Goal: Obtain resource: Obtain resource

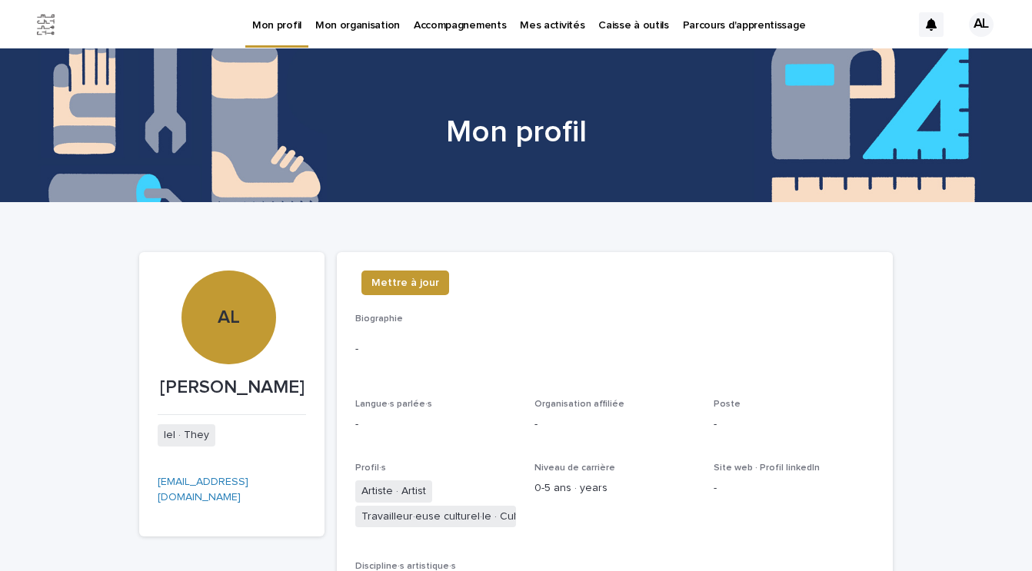
click at [610, 26] on p "Caisse à outils" at bounding box center [633, 16] width 70 height 32
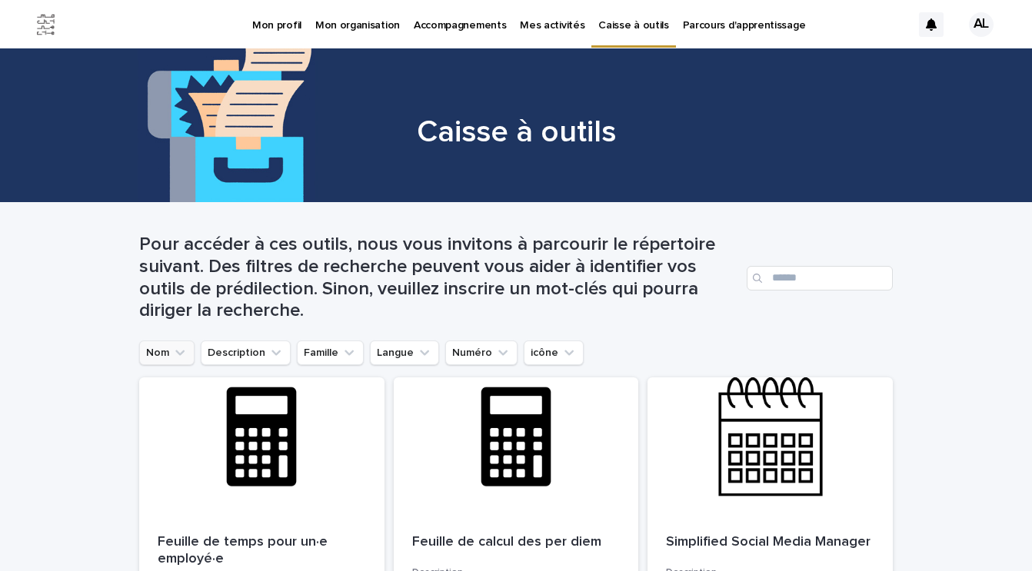
click at [183, 351] on icon "Nom" at bounding box center [179, 353] width 9 height 5
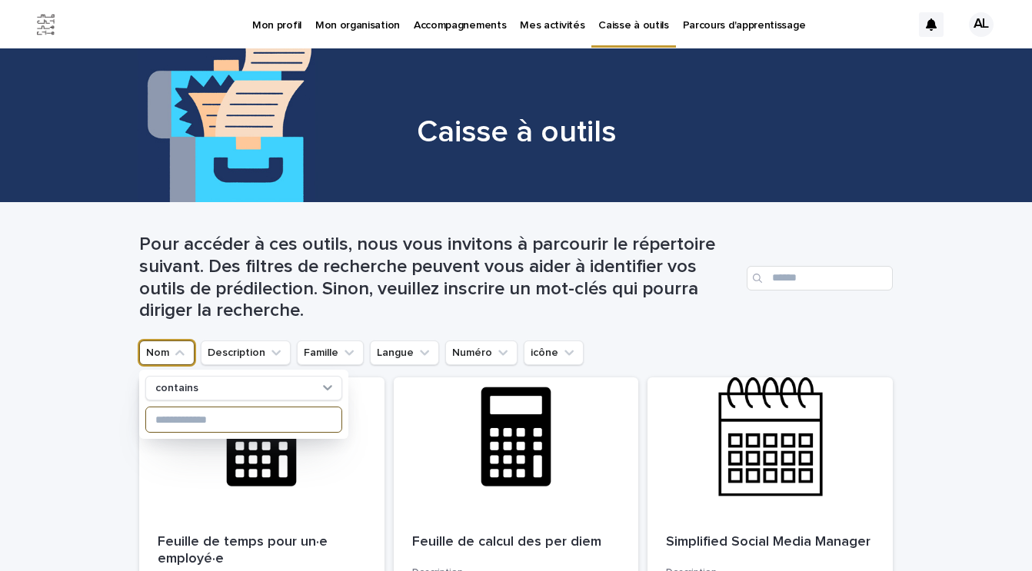
click at [180, 417] on input at bounding box center [243, 420] width 195 height 25
type input "*******"
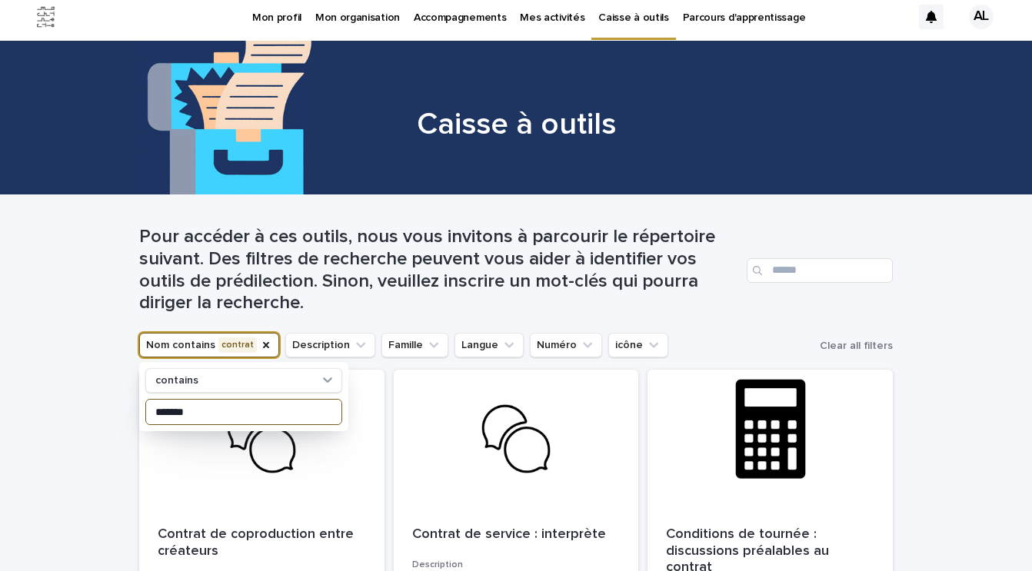
scroll to position [12, 0]
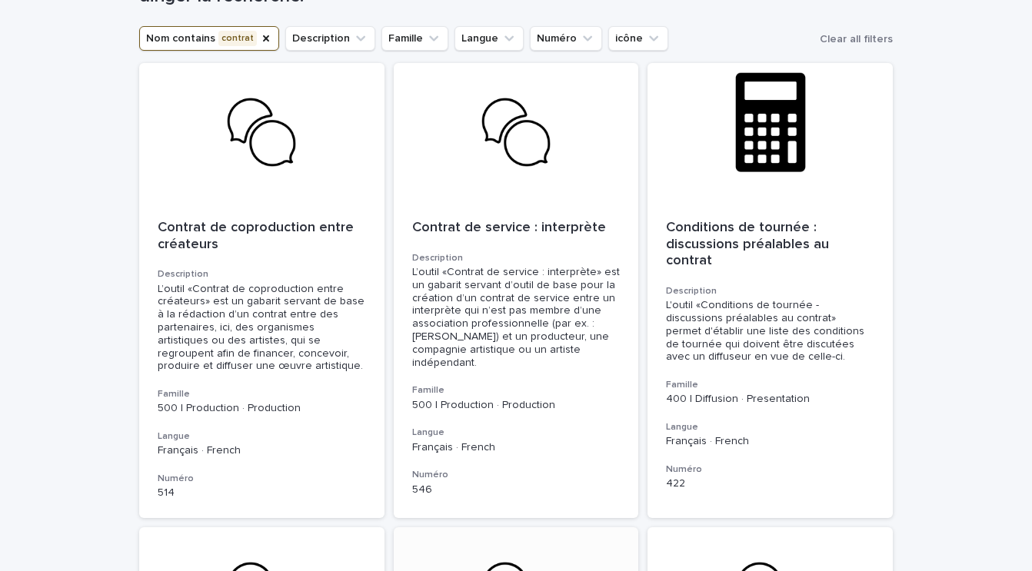
scroll to position [321, 0]
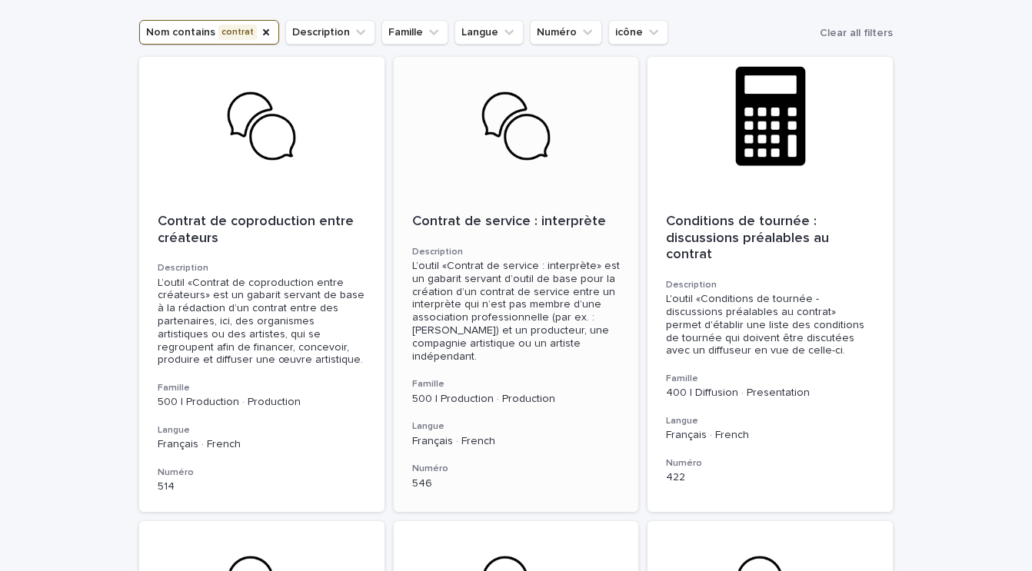
click at [554, 321] on div "L’outil «Contrat de service : interprète» est un gabarit servant d’outil de bas…" at bounding box center [516, 311] width 208 height 103
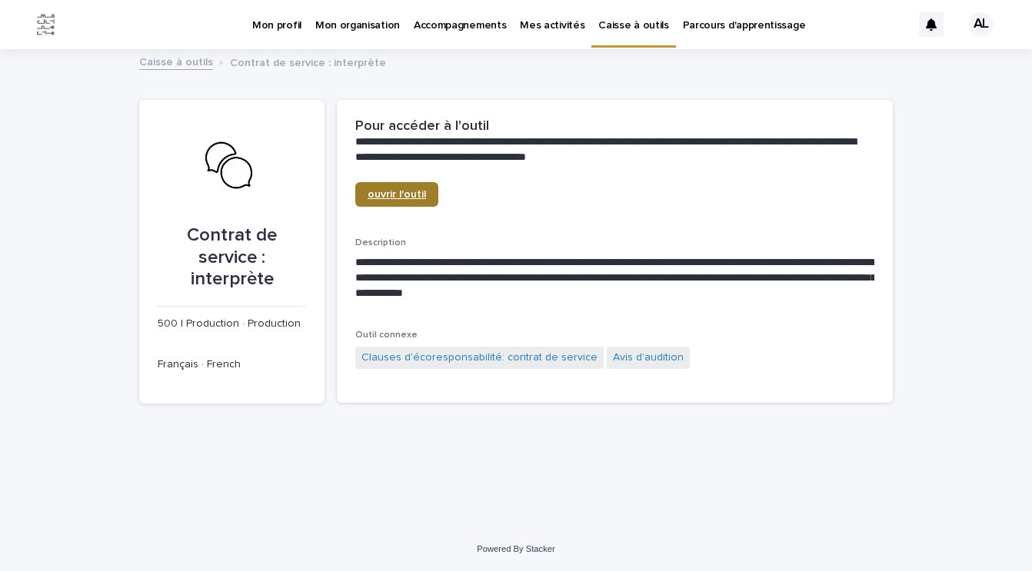
click at [400, 195] on span "ouvrir l'outil" at bounding box center [397, 194] width 58 height 11
